Goal: Task Accomplishment & Management: Use online tool/utility

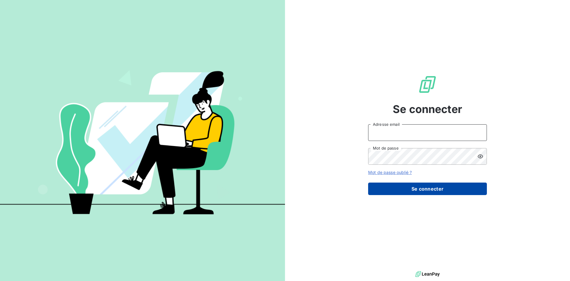
type input "[EMAIL_ADDRESS][DOMAIN_NAME]"
click at [409, 187] on button "Se connecter" at bounding box center [427, 188] width 119 height 12
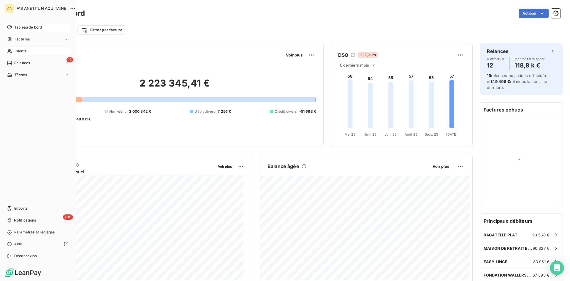
click at [18, 49] on span "Clients" at bounding box center [21, 50] width 12 height 5
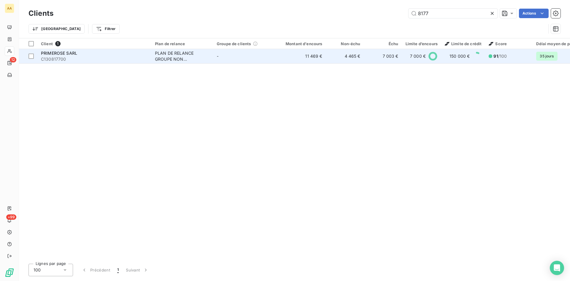
type input "8177"
click at [63, 52] on span "PRIMEROSE SARL" at bounding box center [59, 53] width 36 height 5
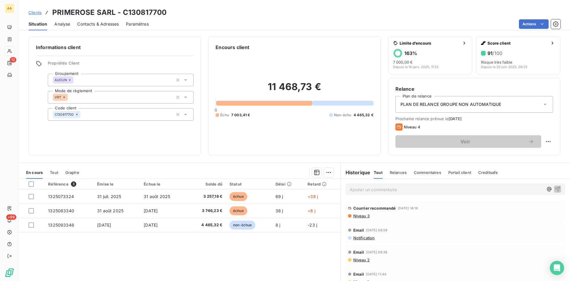
click at [360, 259] on span "Niveau 2" at bounding box center [361, 259] width 17 height 5
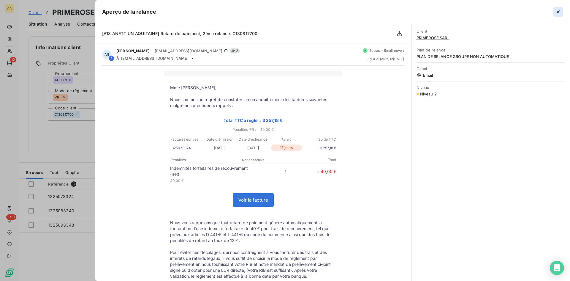
click at [560, 12] on icon "button" at bounding box center [558, 11] width 3 height 3
